Goal: Information Seeking & Learning: Check status

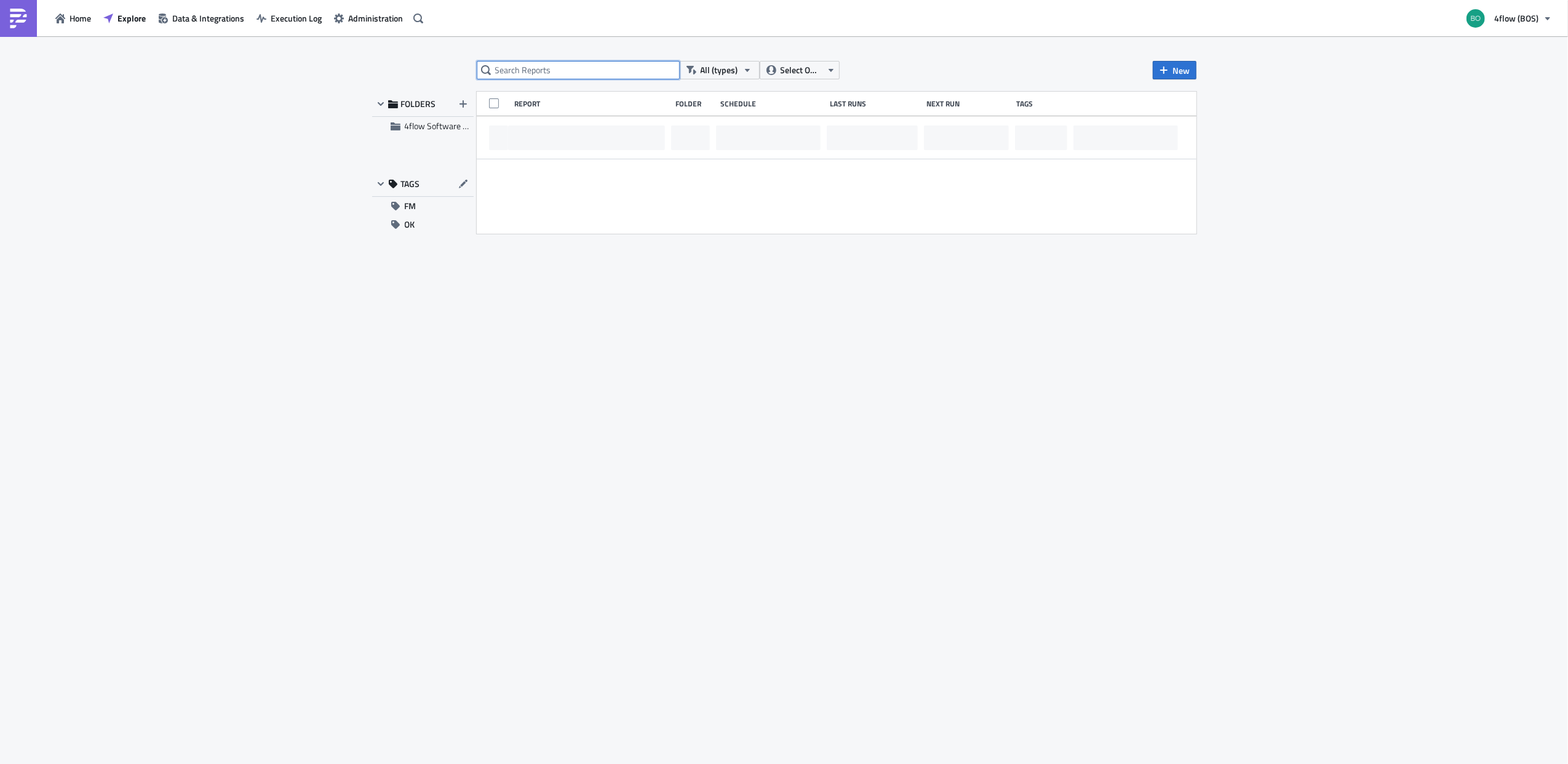
click at [564, 70] on input "text" at bounding box center [578, 70] width 203 height 18
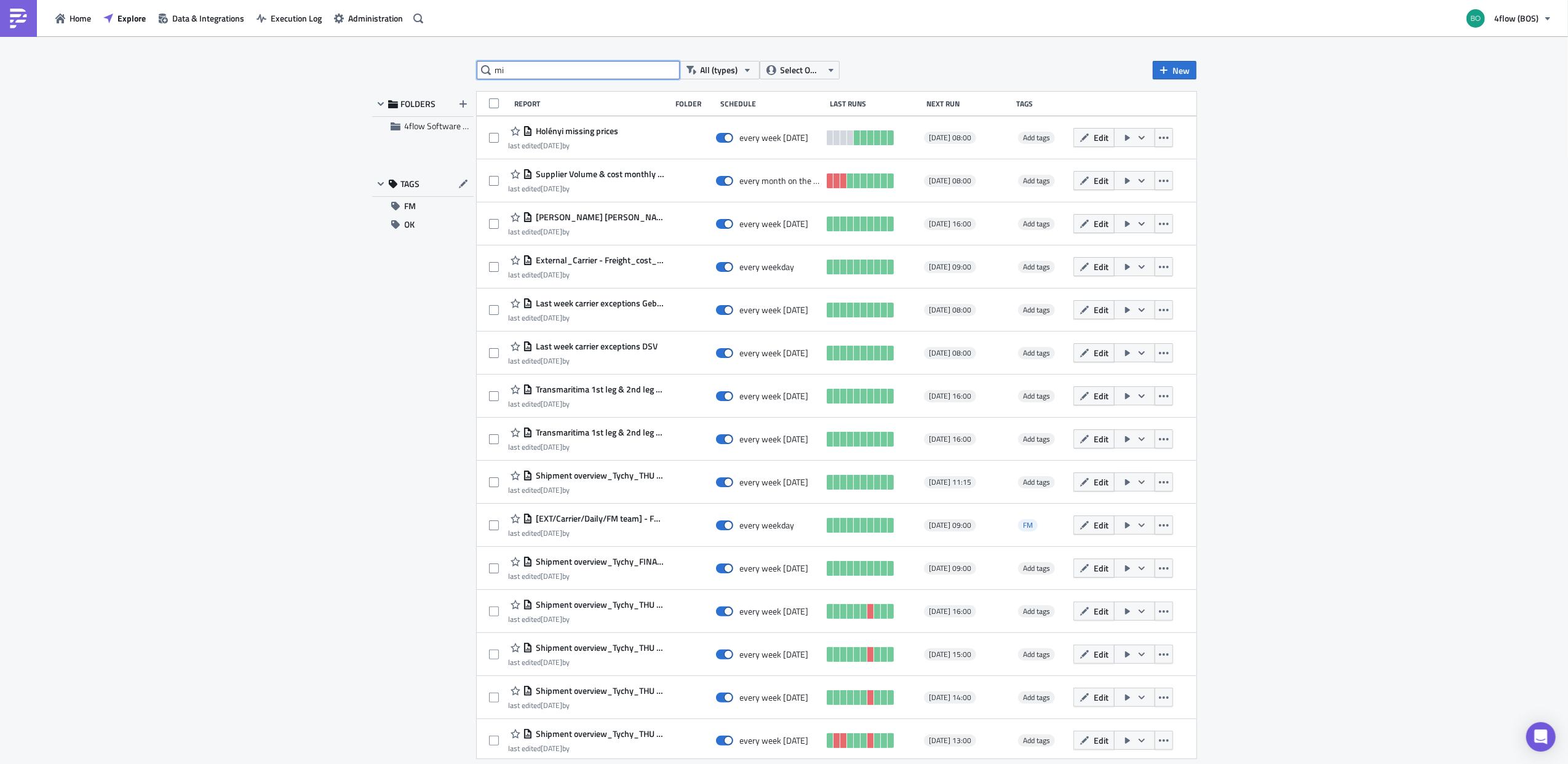
type input "m"
type input "ara"
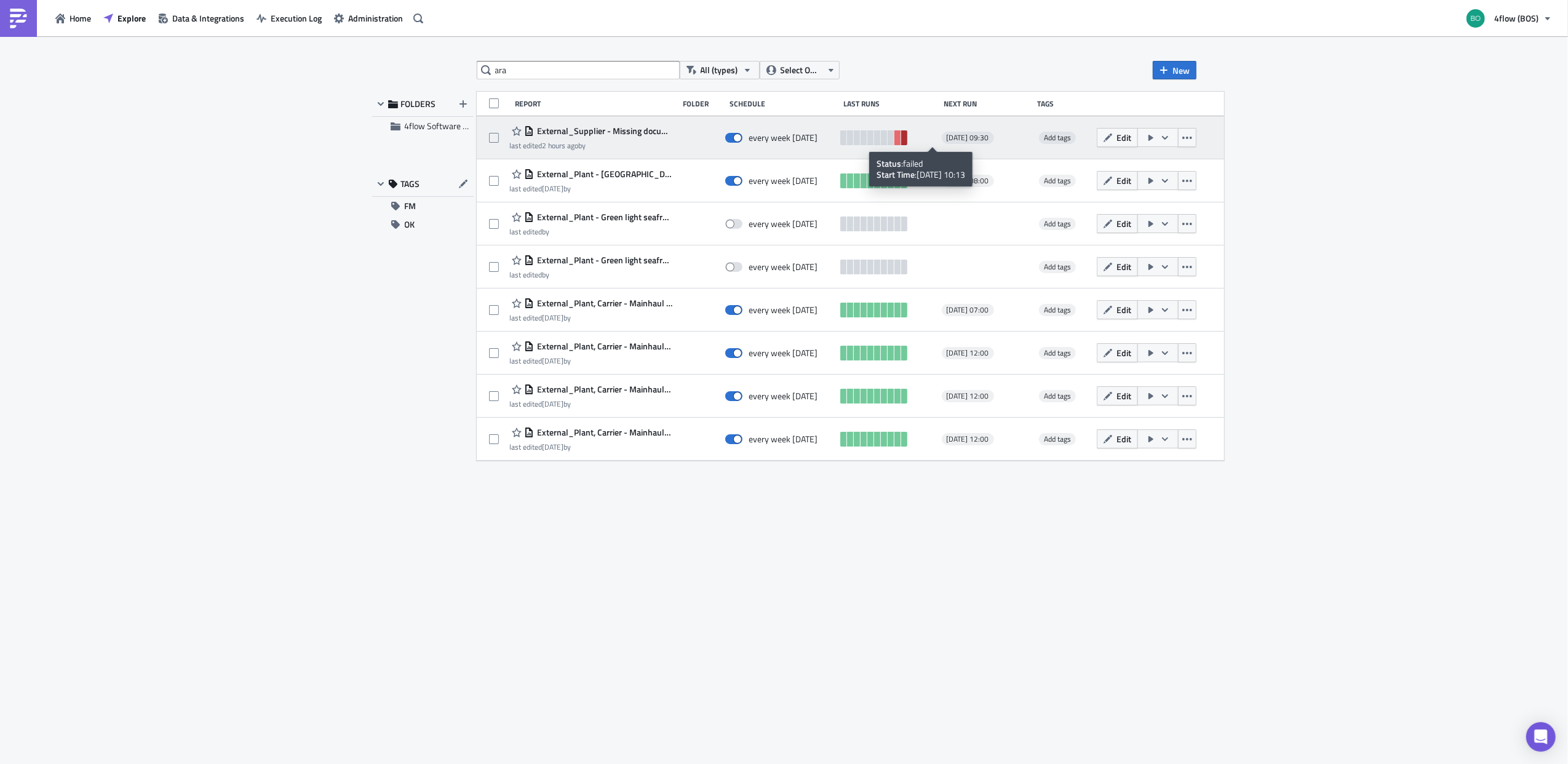
click at [907, 139] on link at bounding box center [904, 138] width 6 height 15
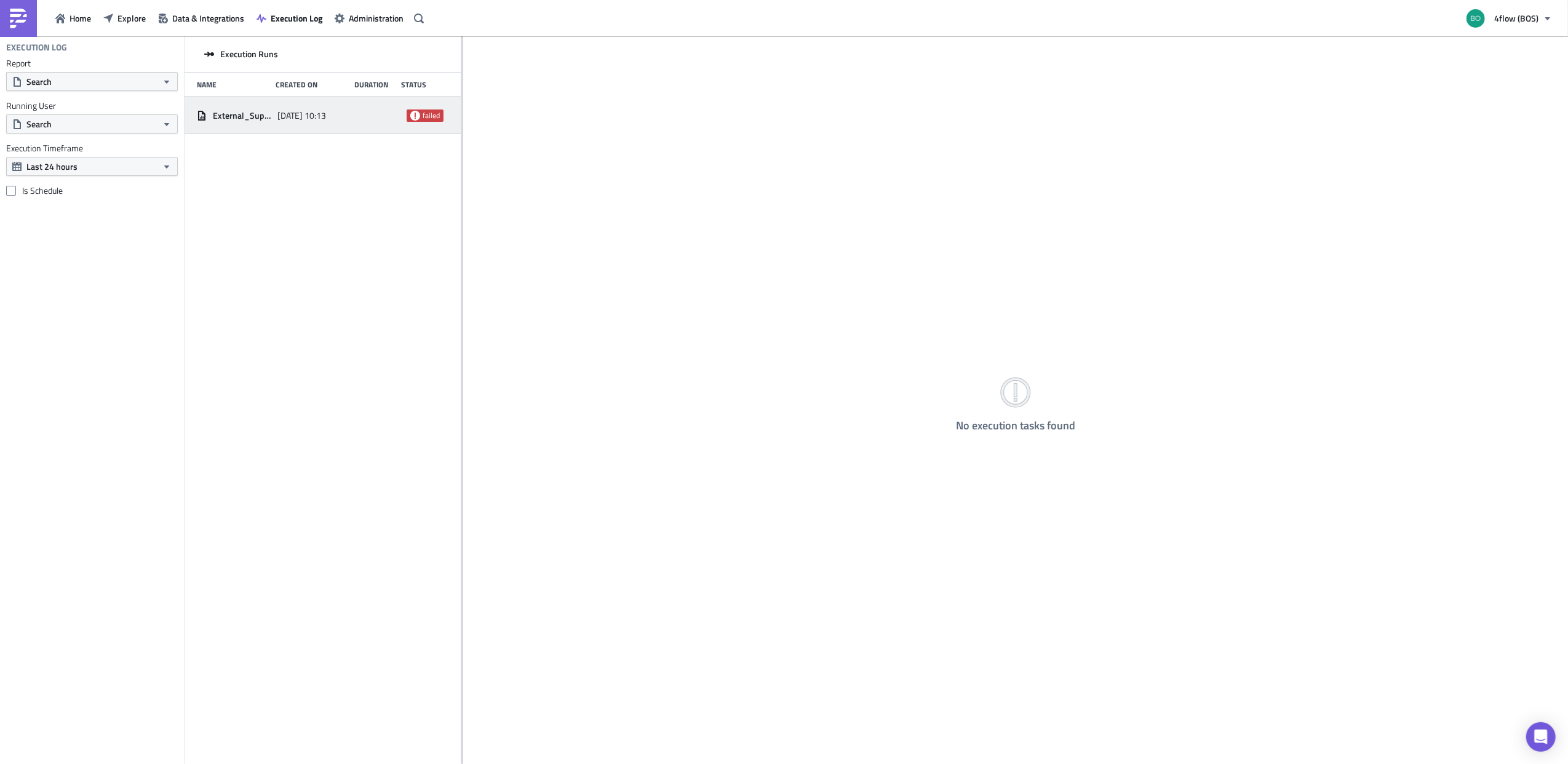
click at [417, 116] on icon at bounding box center [415, 115] width 10 height 10
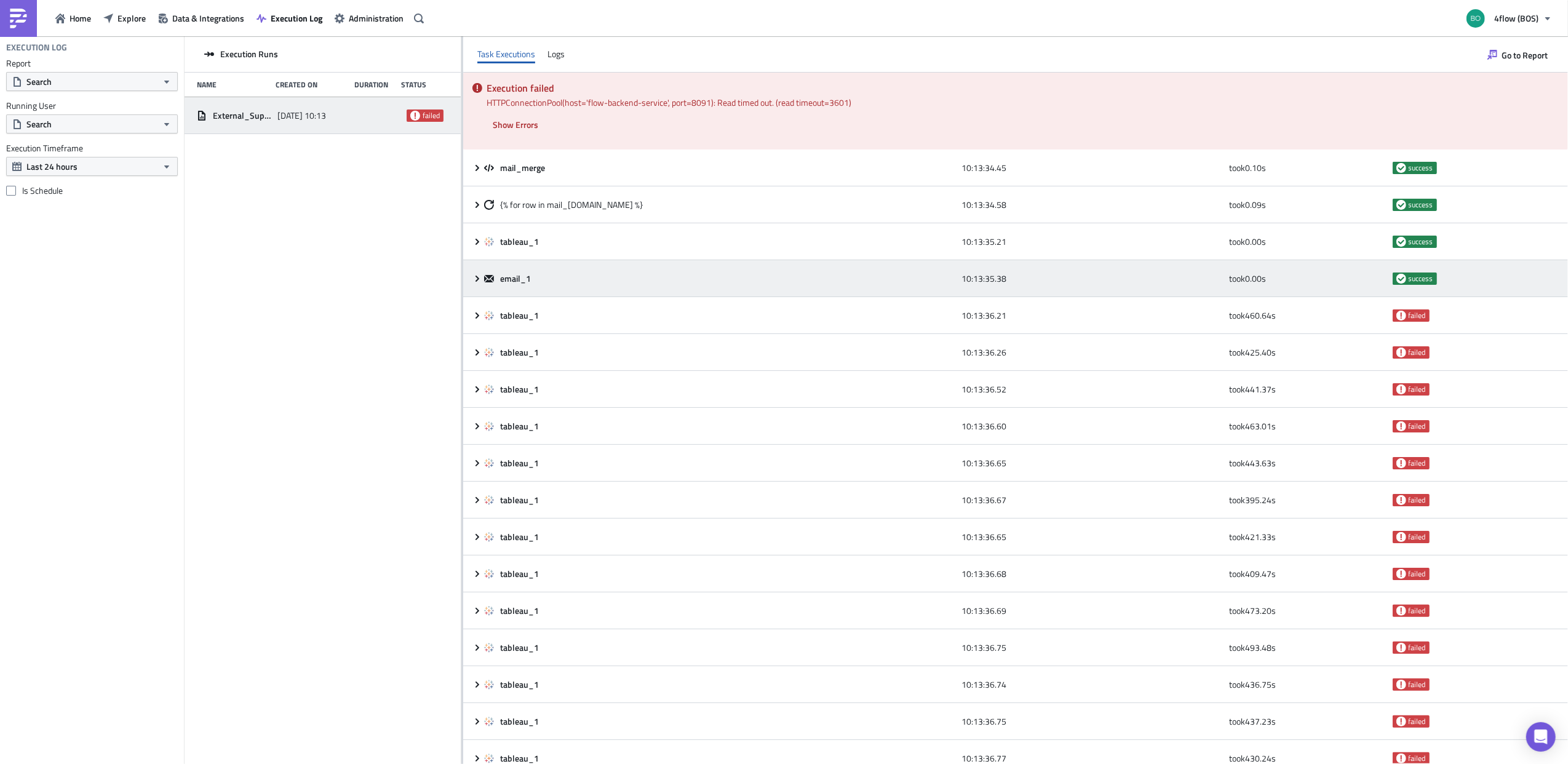
click at [696, 273] on div "email_1" at bounding box center [720, 279] width 471 height 11
click at [475, 279] on icon at bounding box center [477, 279] width 10 height 10
click at [470, 281] on div "email_1 10:13:35.38 took 0.00 s success" at bounding box center [1015, 278] width 1105 height 37
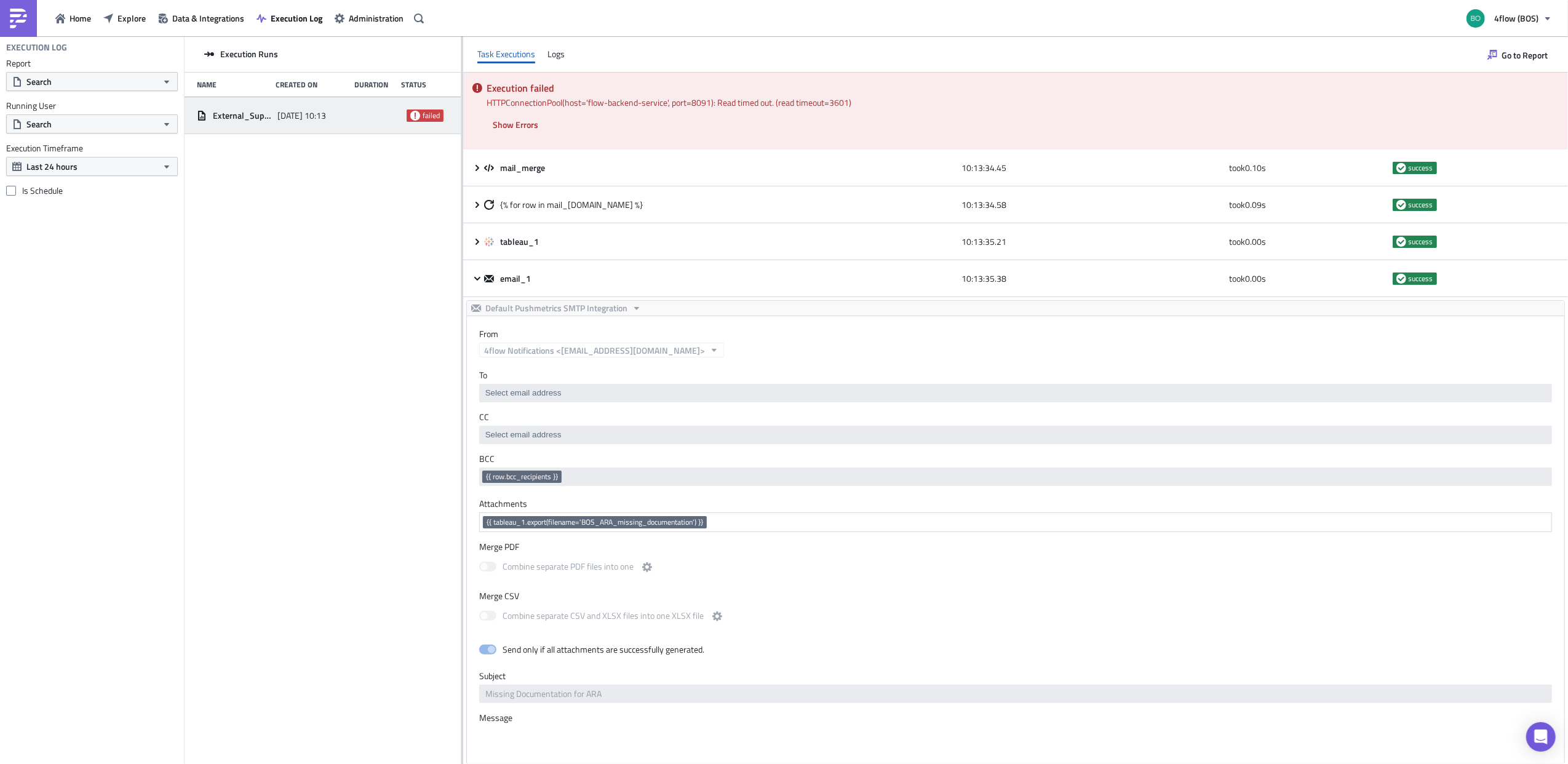
click at [475, 318] on div "From 4flow Notifications <[EMAIL_ADDRESS][DOMAIN_NAME]>" at bounding box center [1015, 337] width 1097 height 41
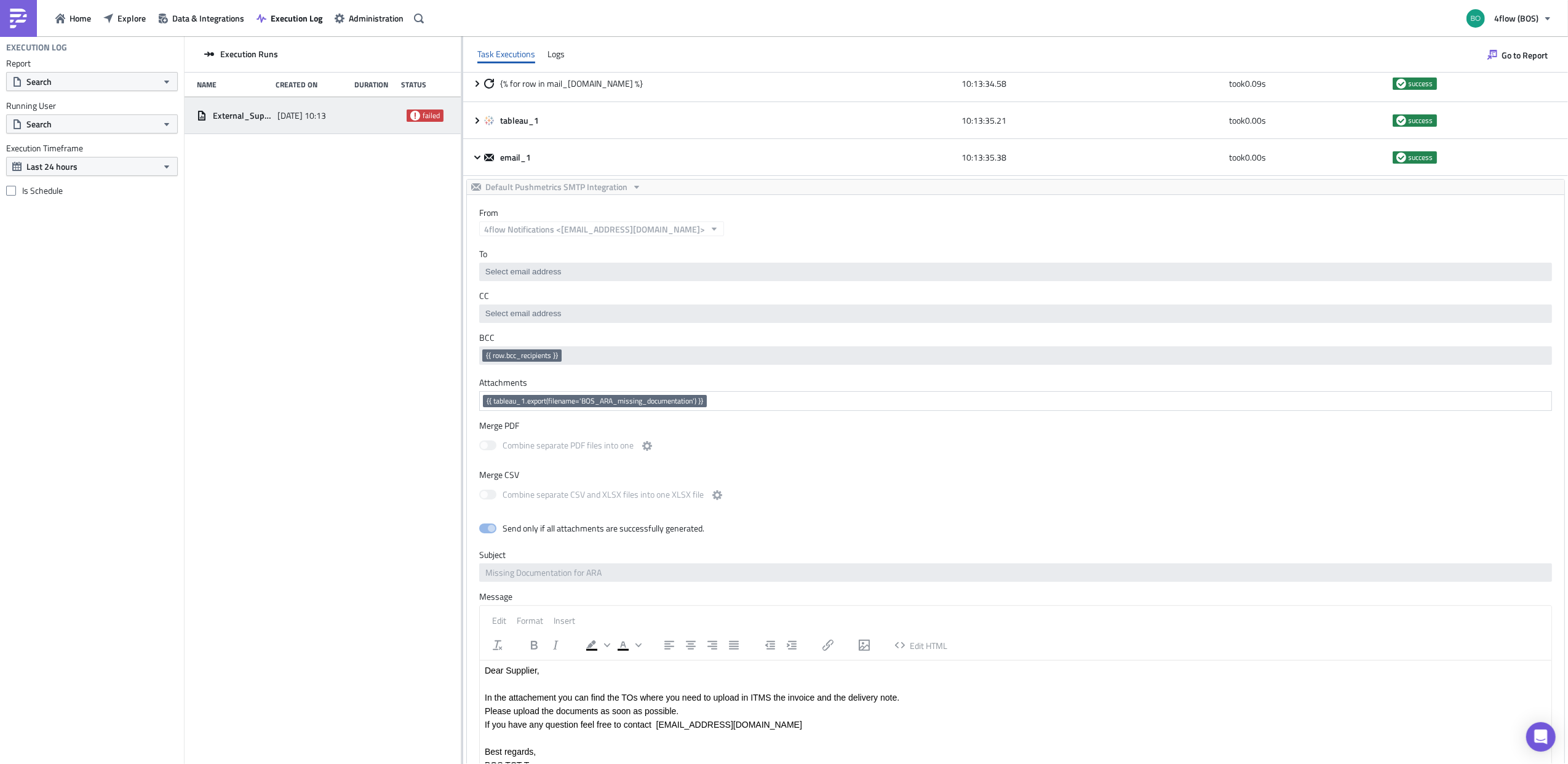
scroll to position [82, 0]
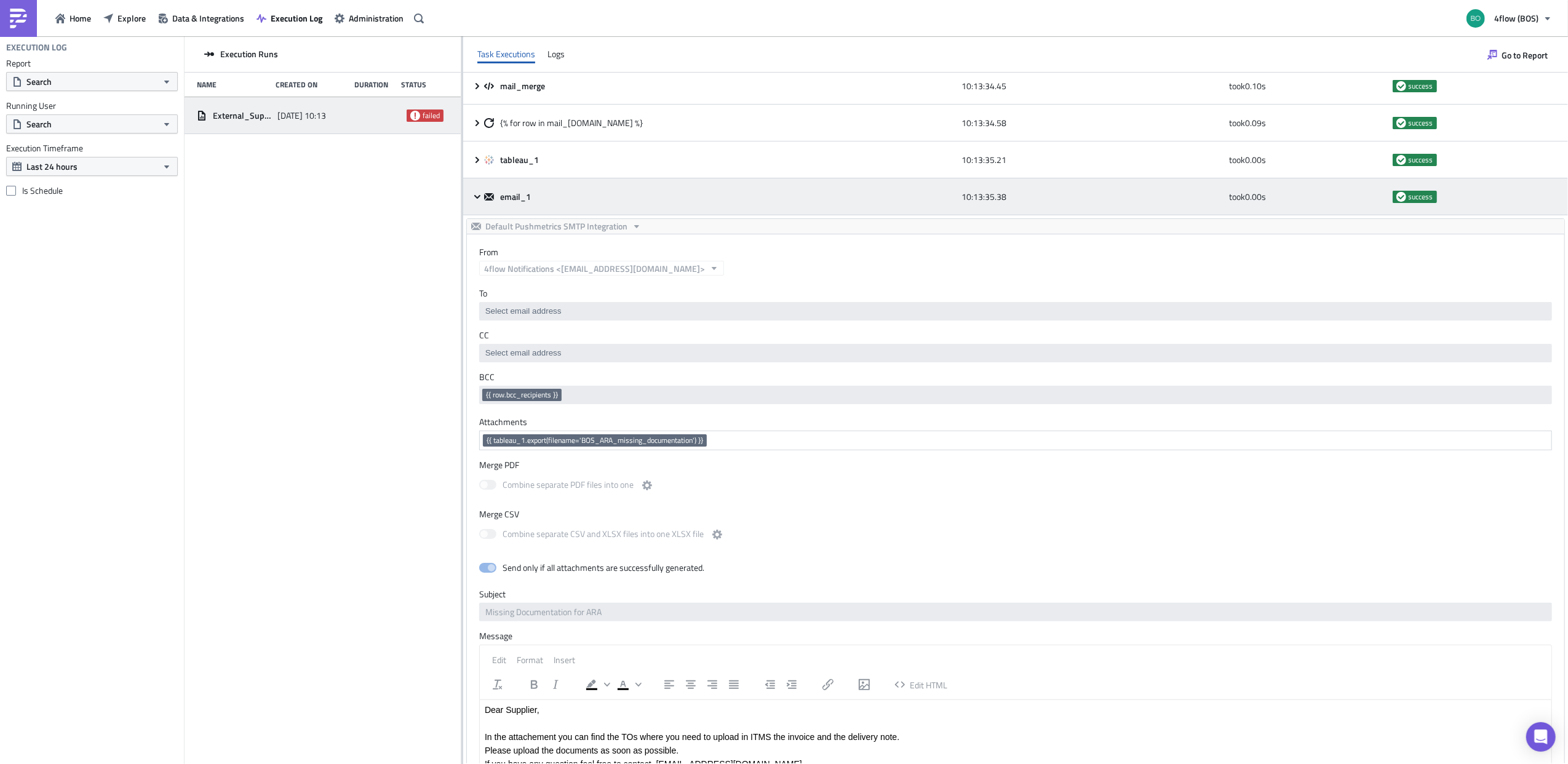
click at [478, 195] on icon at bounding box center [477, 197] width 6 height 4
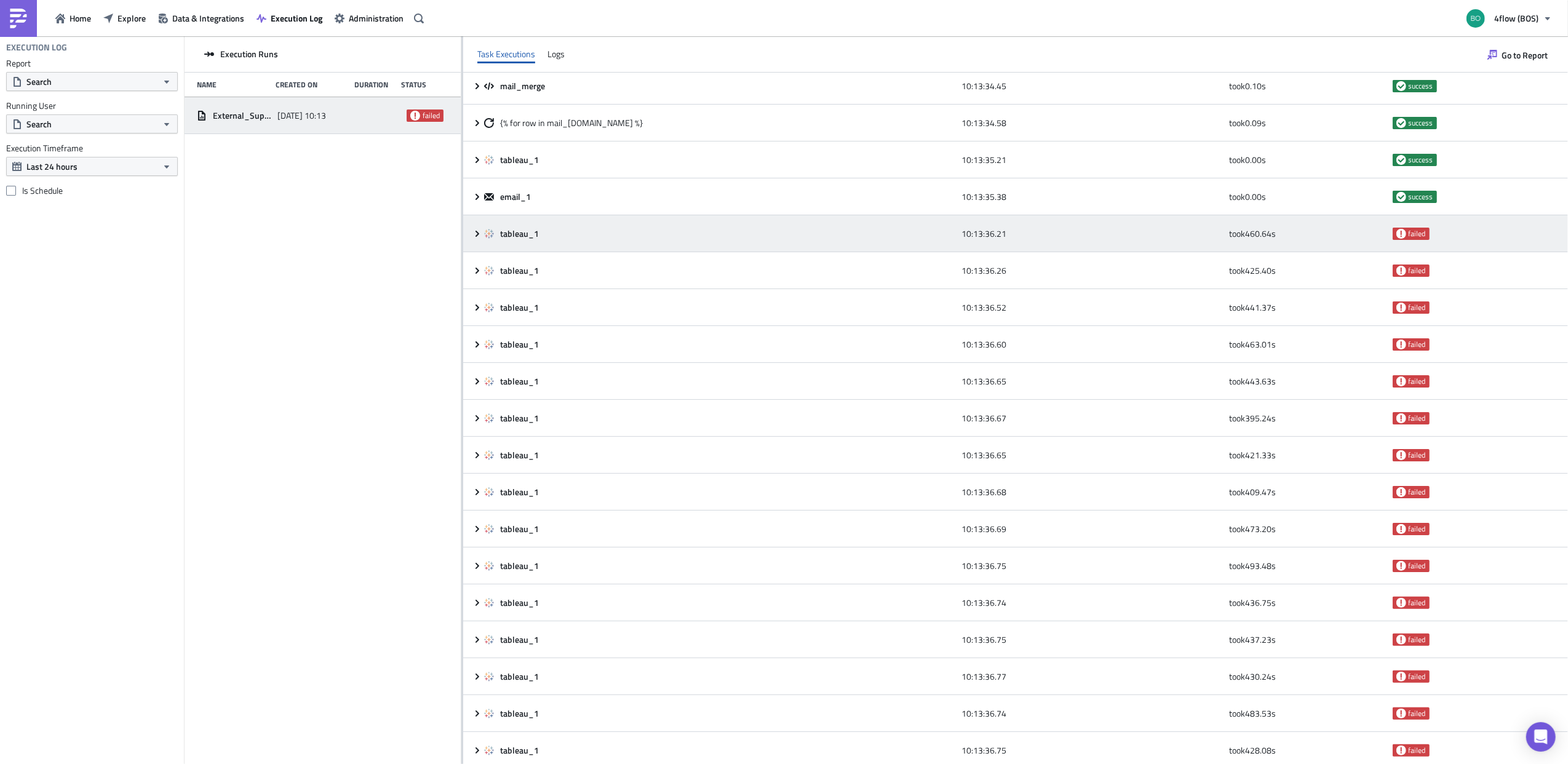
click at [478, 235] on icon at bounding box center [477, 234] width 10 height 10
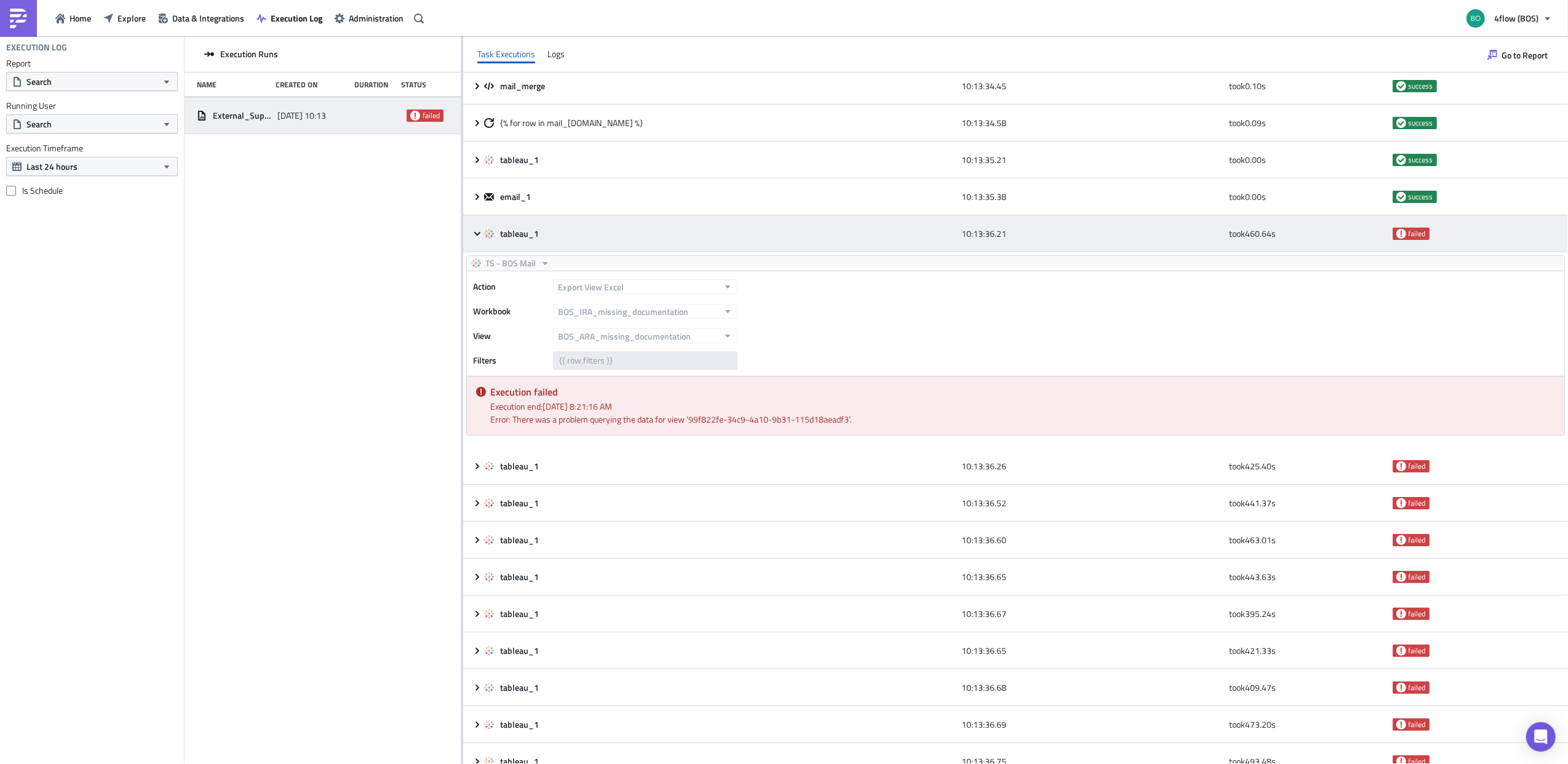
click at [473, 237] on icon at bounding box center [477, 234] width 10 height 10
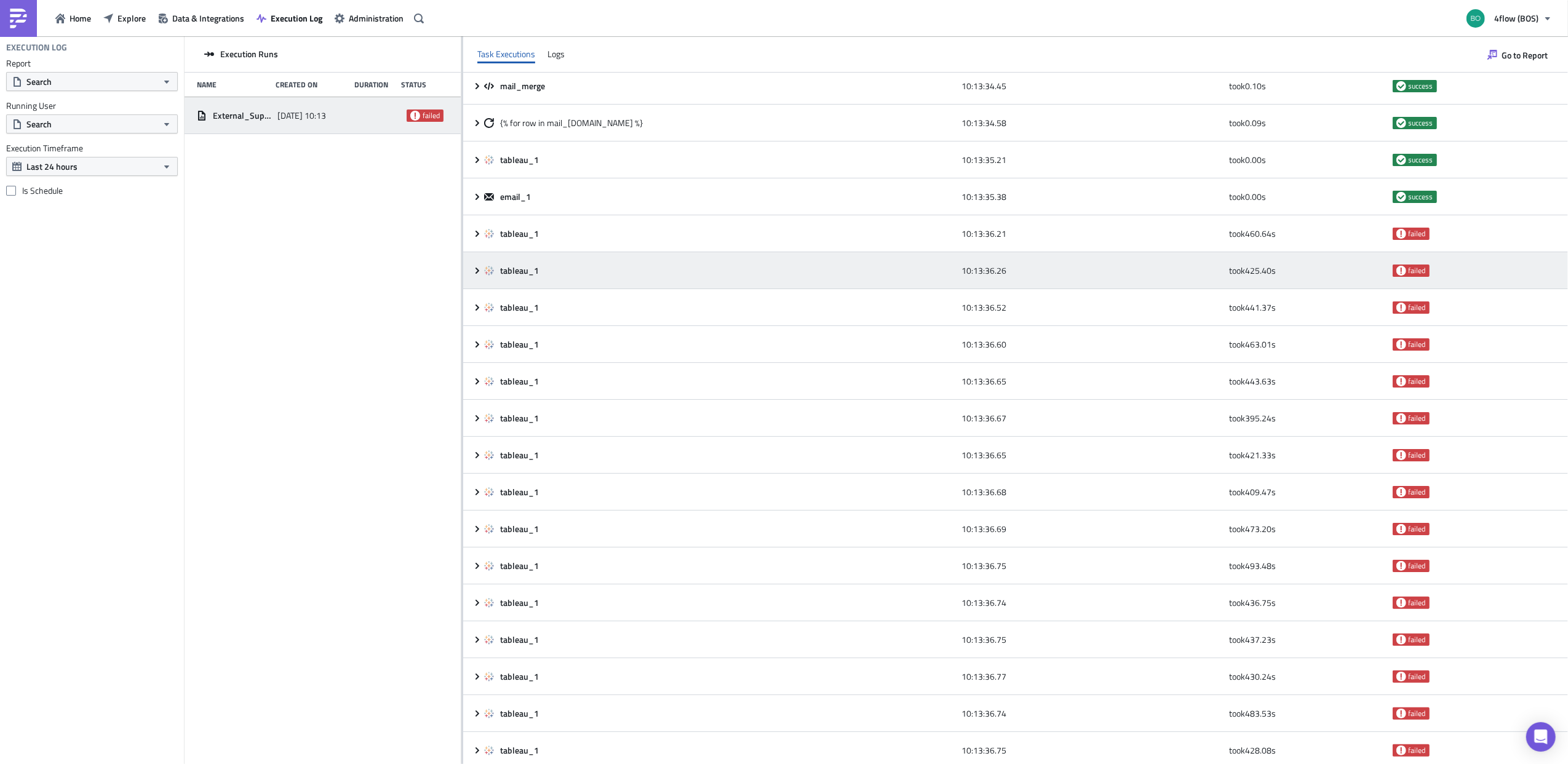
click at [475, 272] on icon at bounding box center [477, 270] width 4 height 6
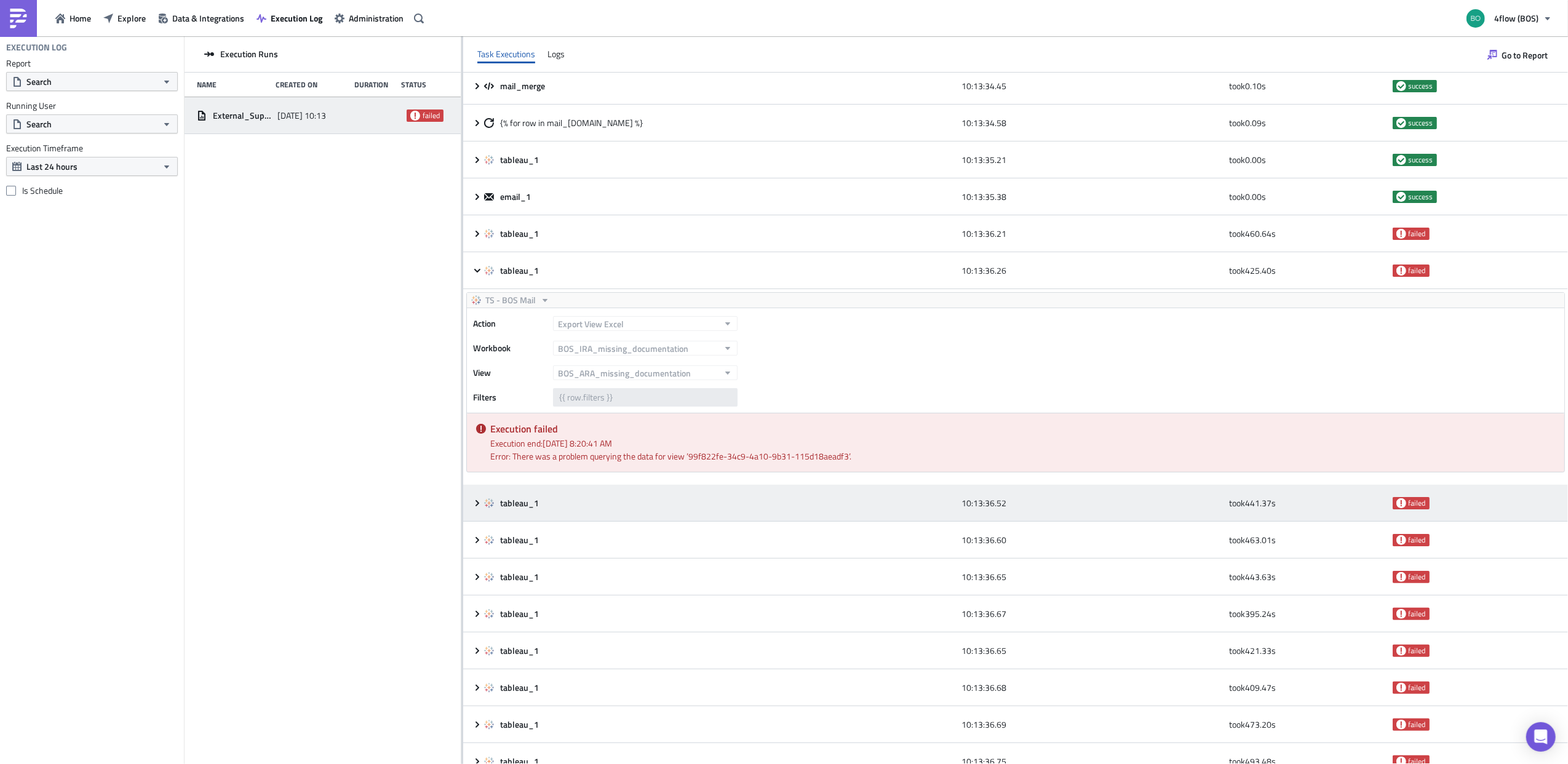
click at [472, 502] on icon at bounding box center [477, 503] width 10 height 10
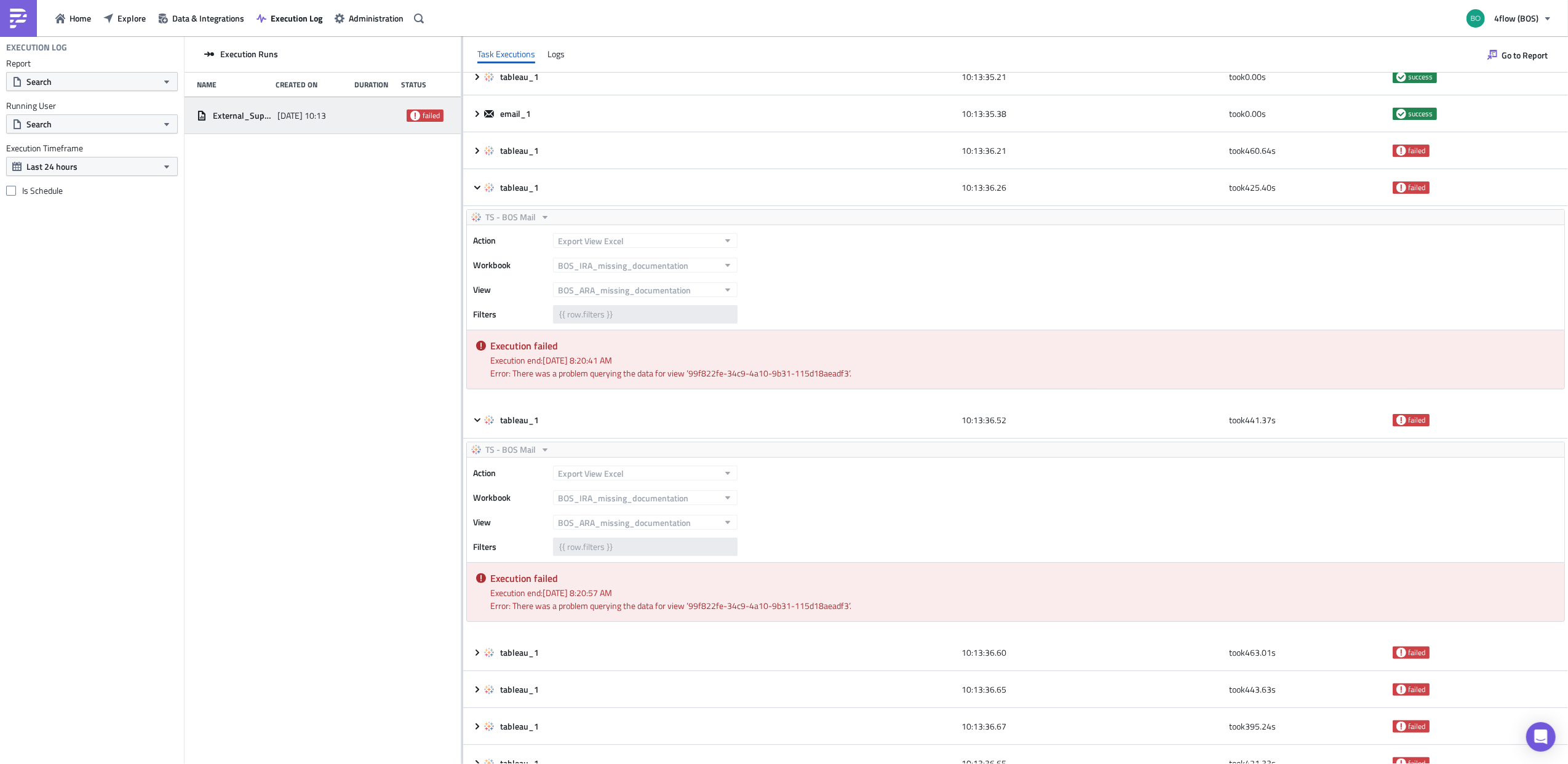
scroll to position [0, 0]
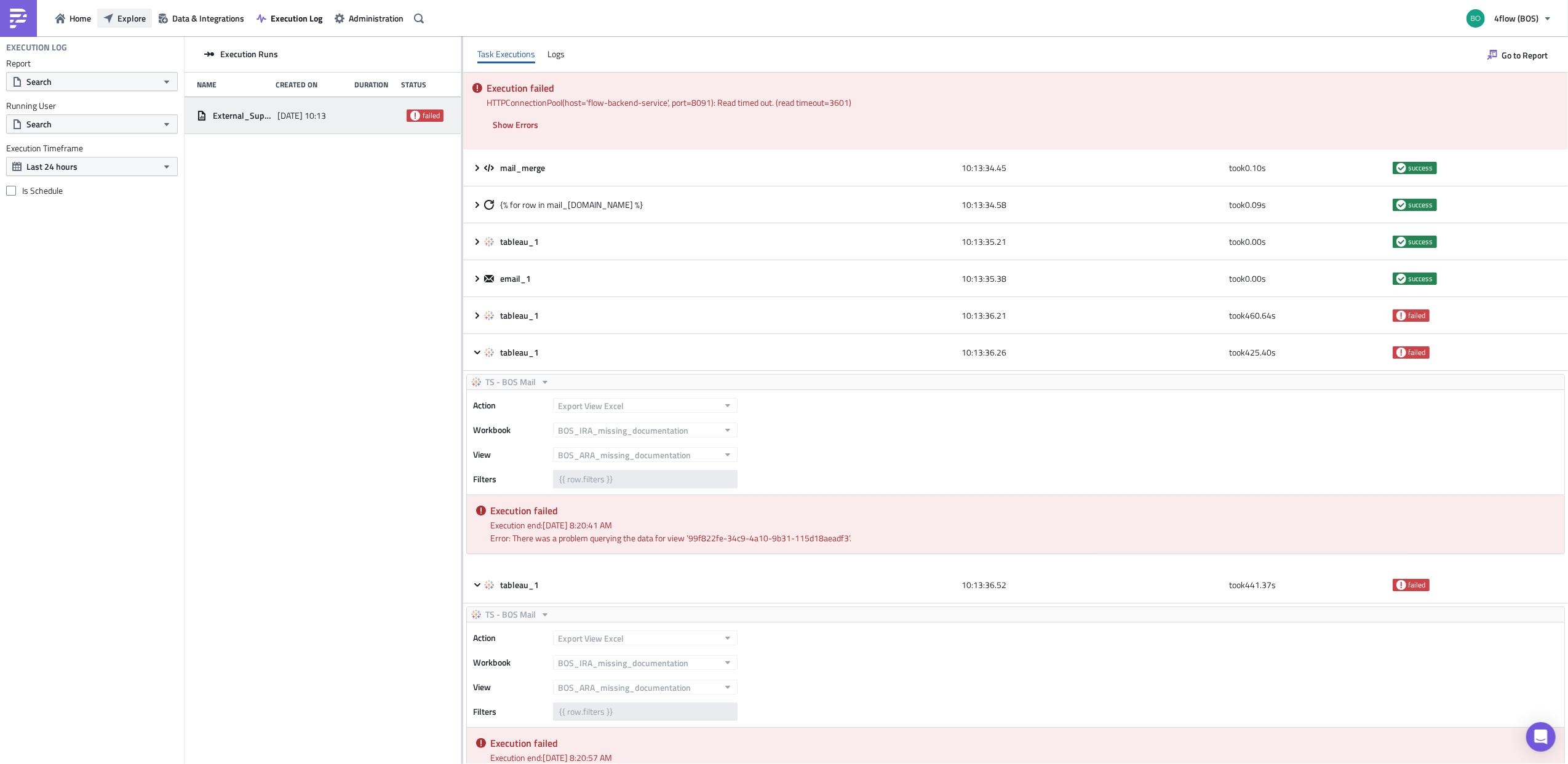
click at [129, 15] on span "Explore" at bounding box center [131, 18] width 28 height 13
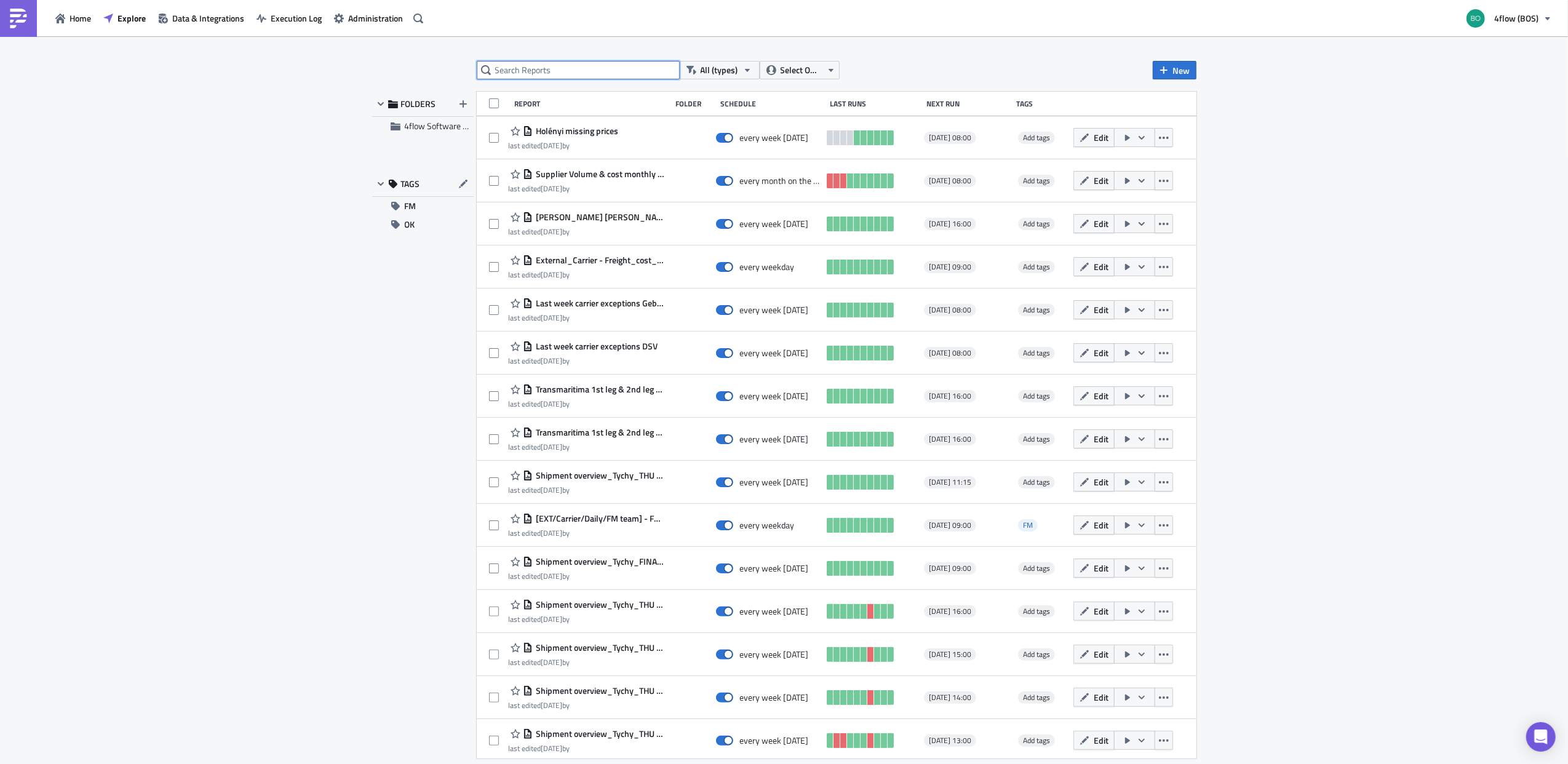
click at [544, 62] on input "text" at bounding box center [578, 70] width 203 height 18
type input "missing"
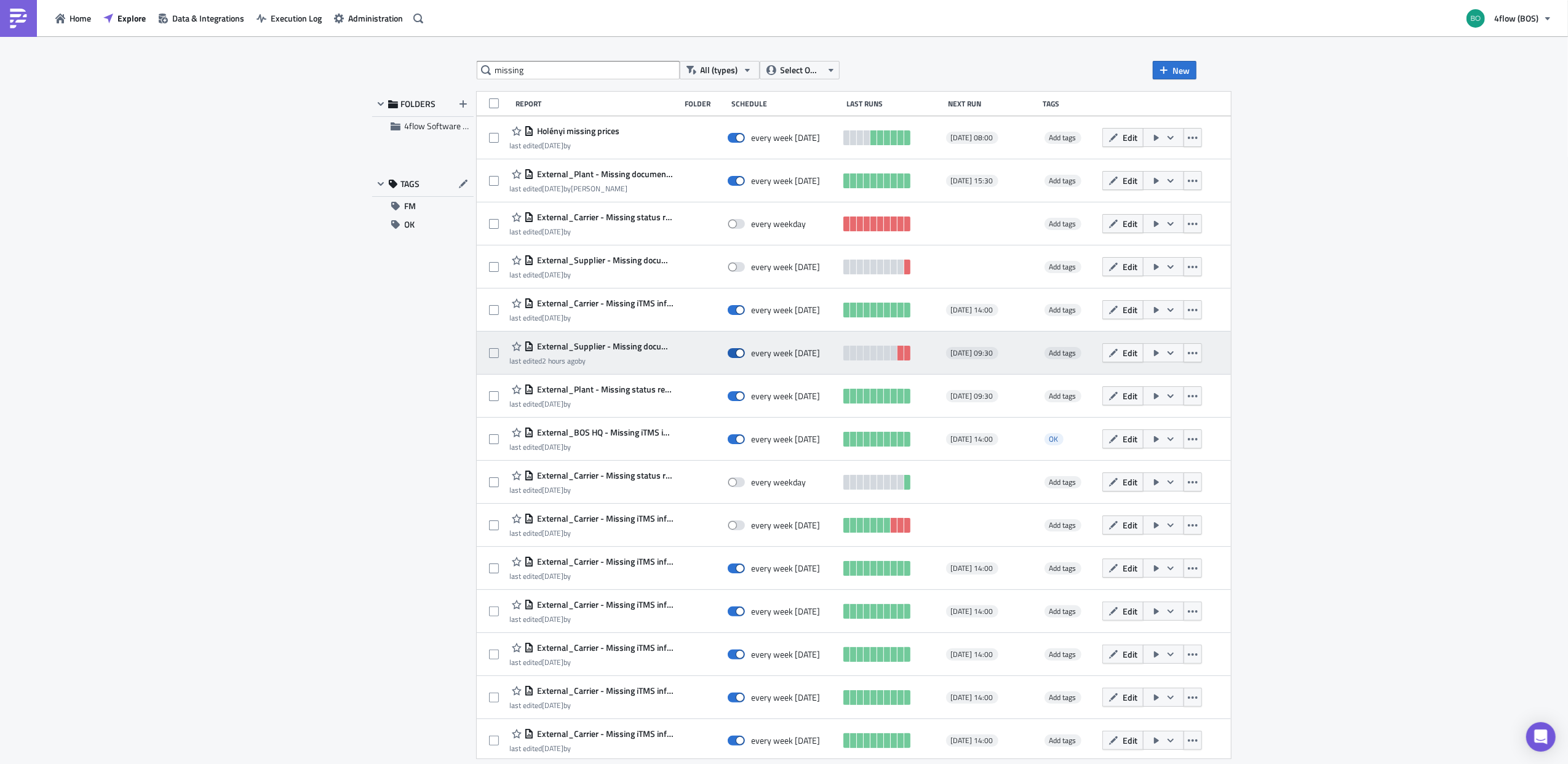
click at [745, 354] on span at bounding box center [736, 353] width 17 height 10
click at [738, 354] on input "checkbox" at bounding box center [734, 353] width 8 height 8
checkbox input "false"
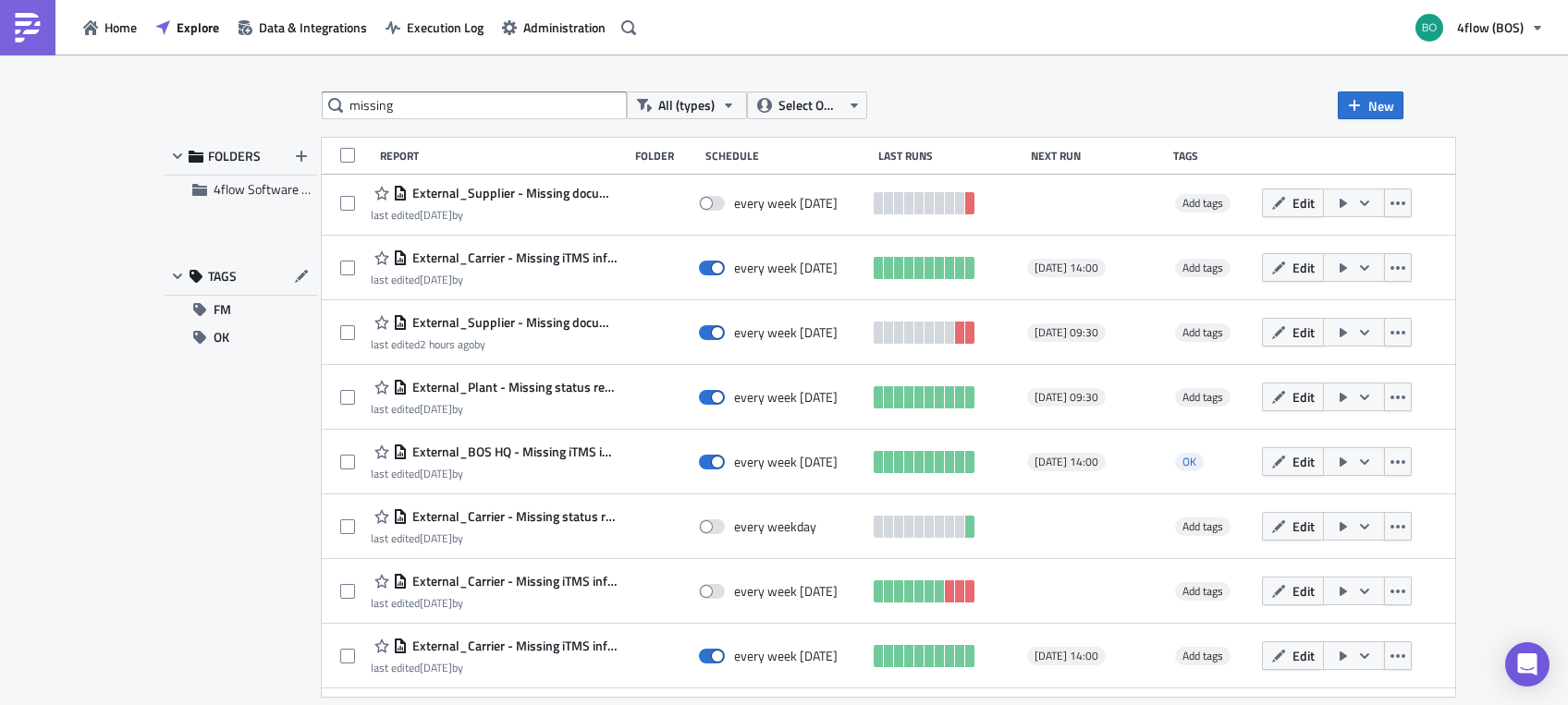
scroll to position [199, 0]
